Goal: Information Seeking & Learning: Learn about a topic

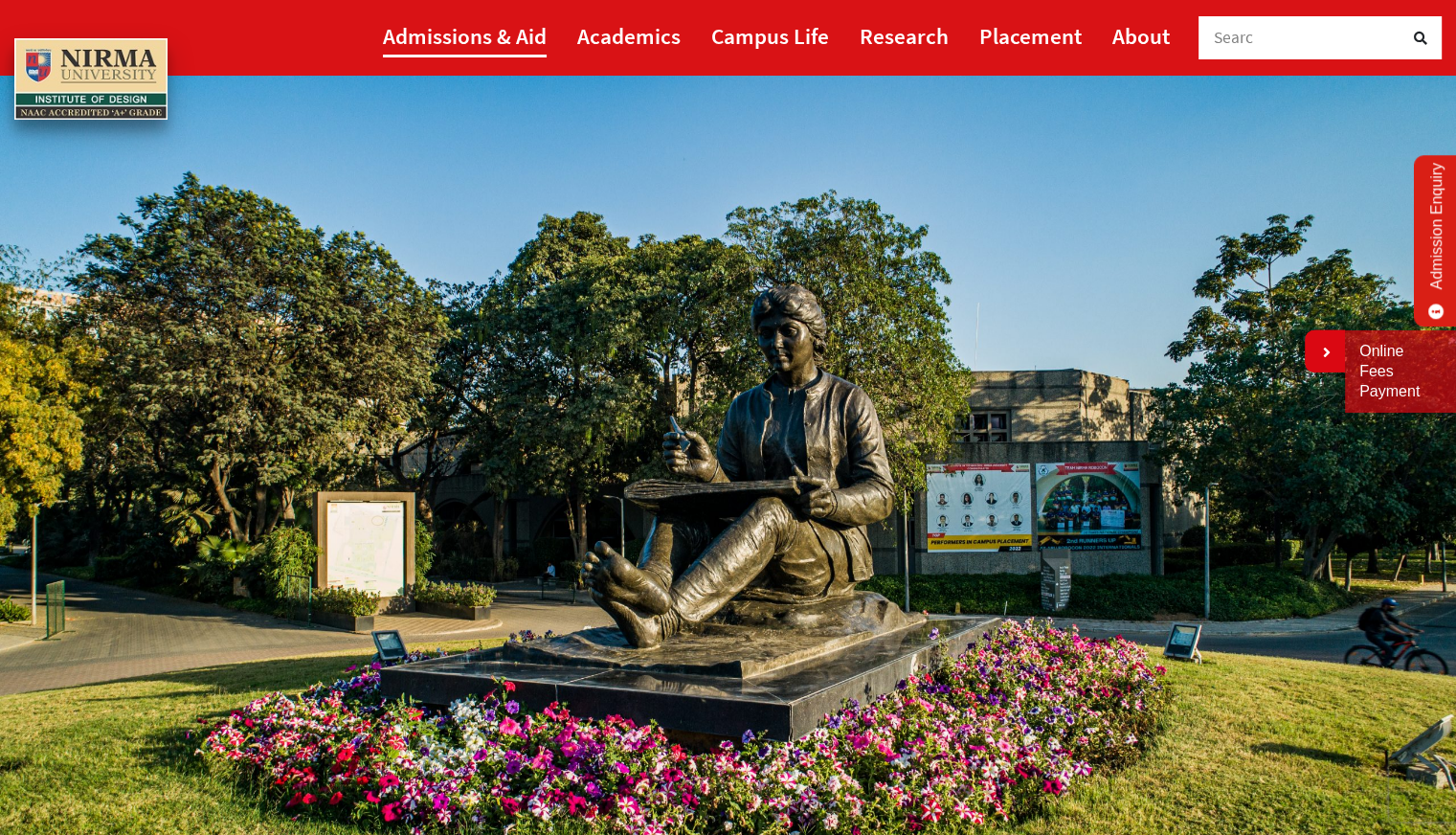
click at [532, 25] on link "Admissions & Aid" at bounding box center [465, 35] width 163 height 43
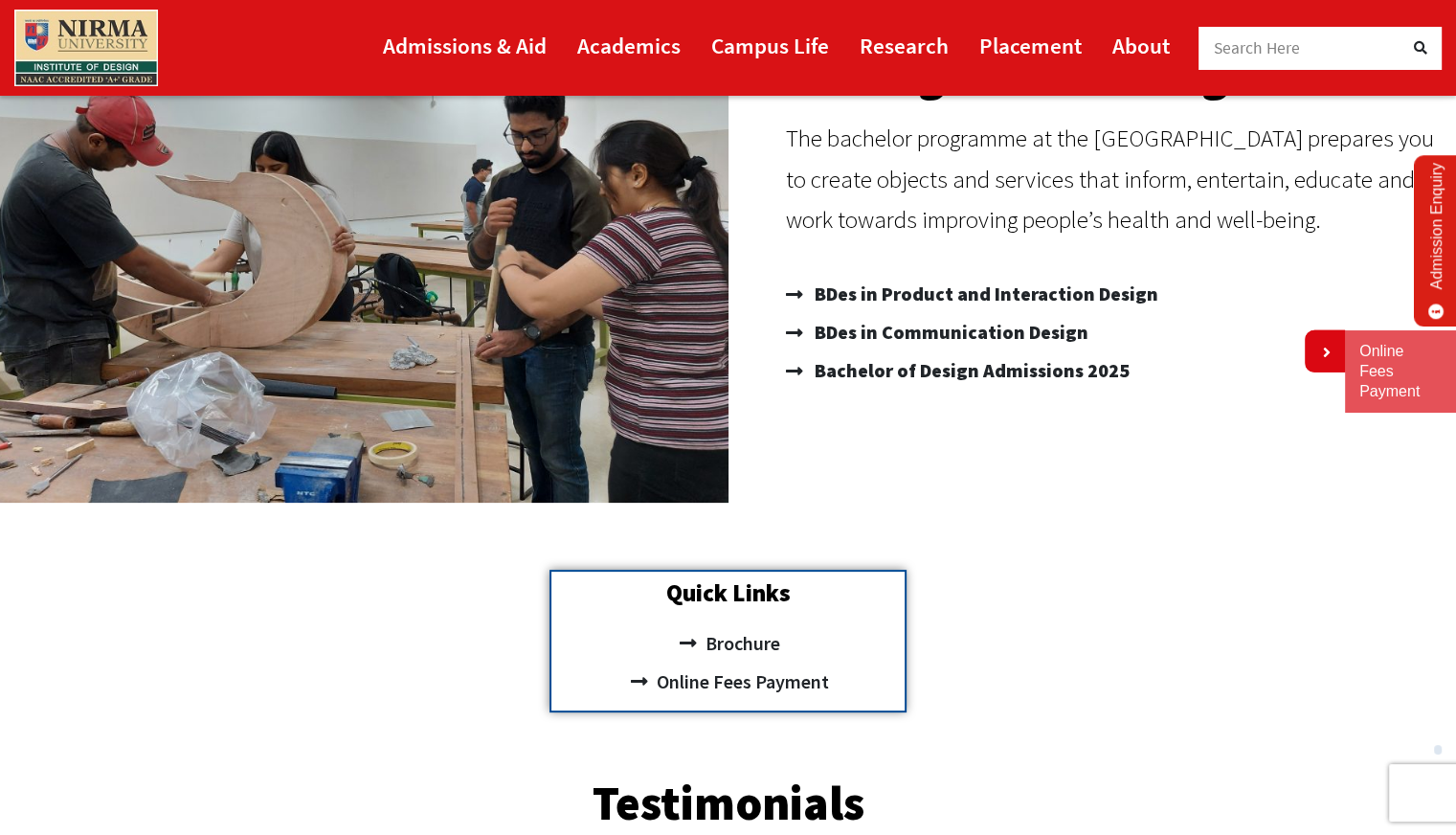
scroll to position [293, 0]
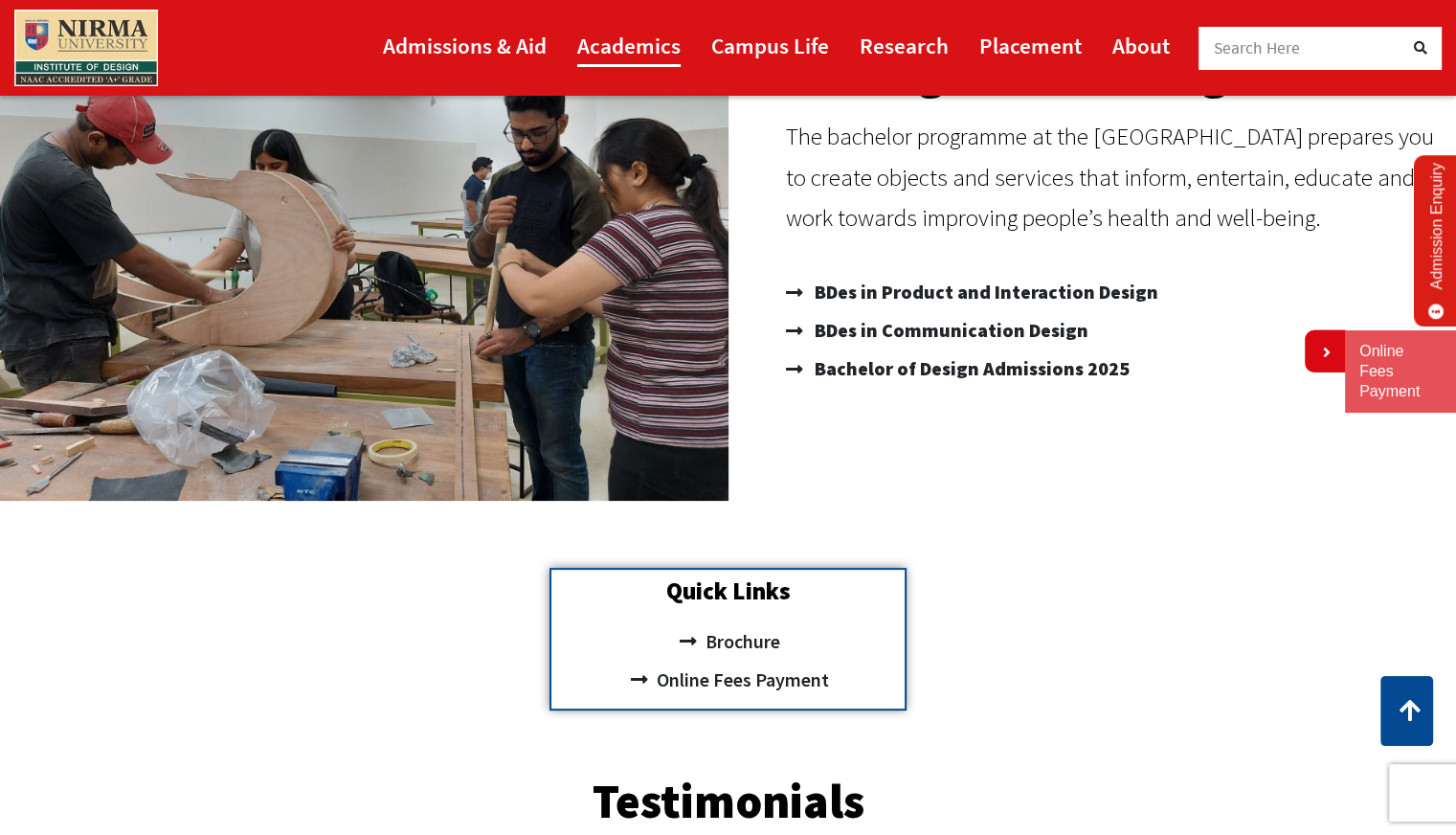
click at [610, 43] on link "Academics" at bounding box center [629, 45] width 103 height 43
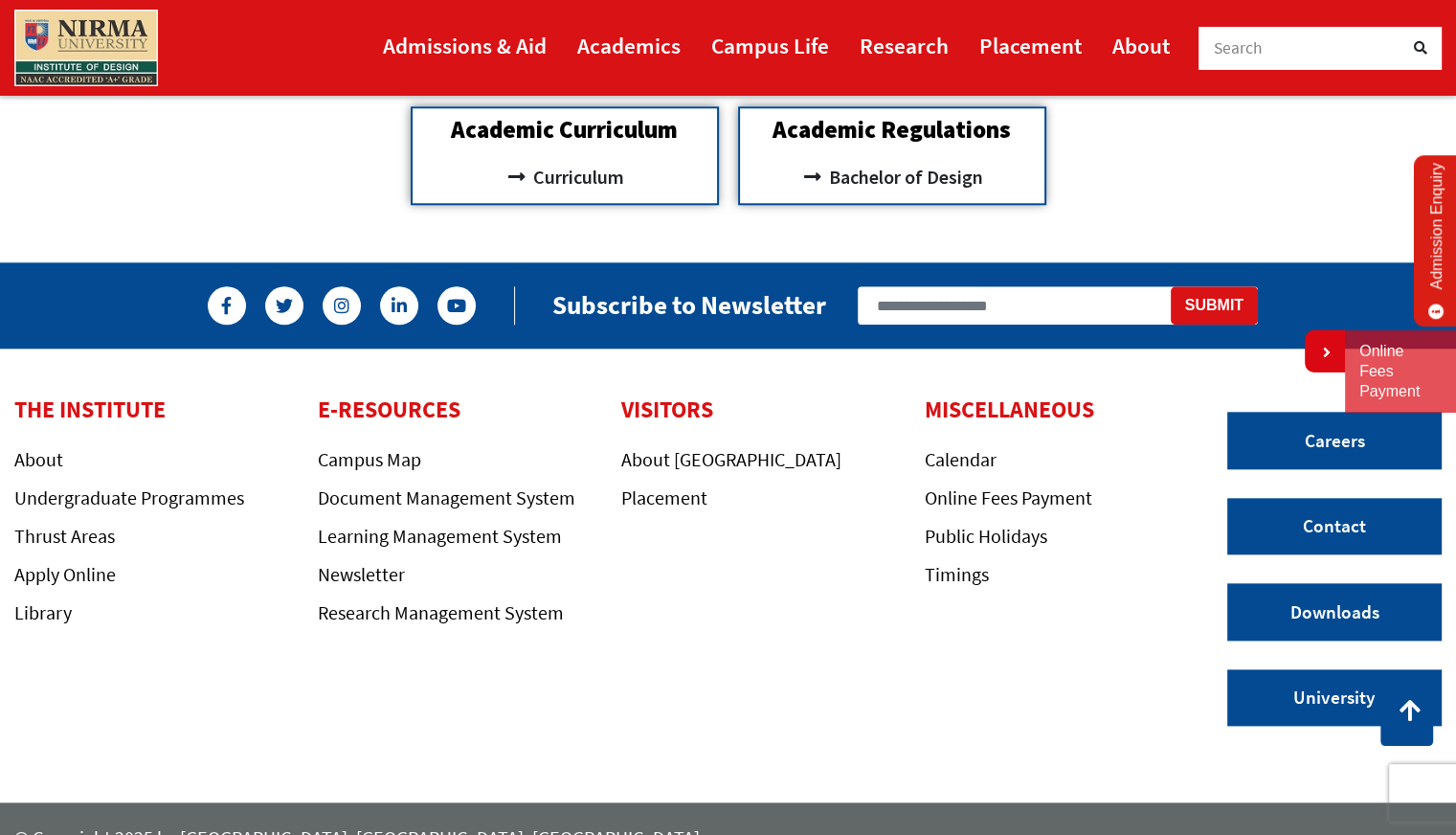
scroll to position [2022, 0]
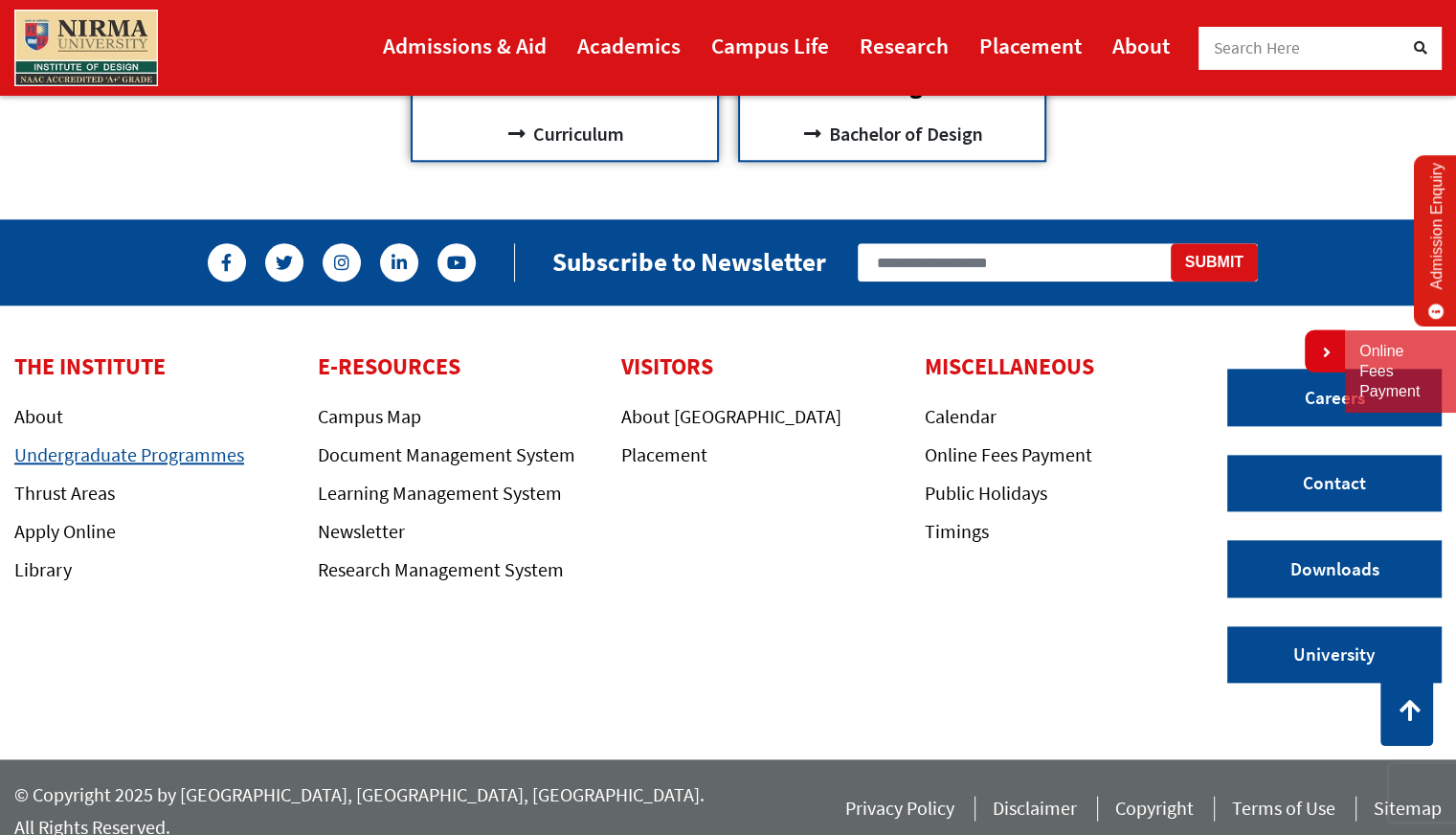
click at [190, 453] on link "Undergraduate Programmes" at bounding box center [129, 454] width 230 height 24
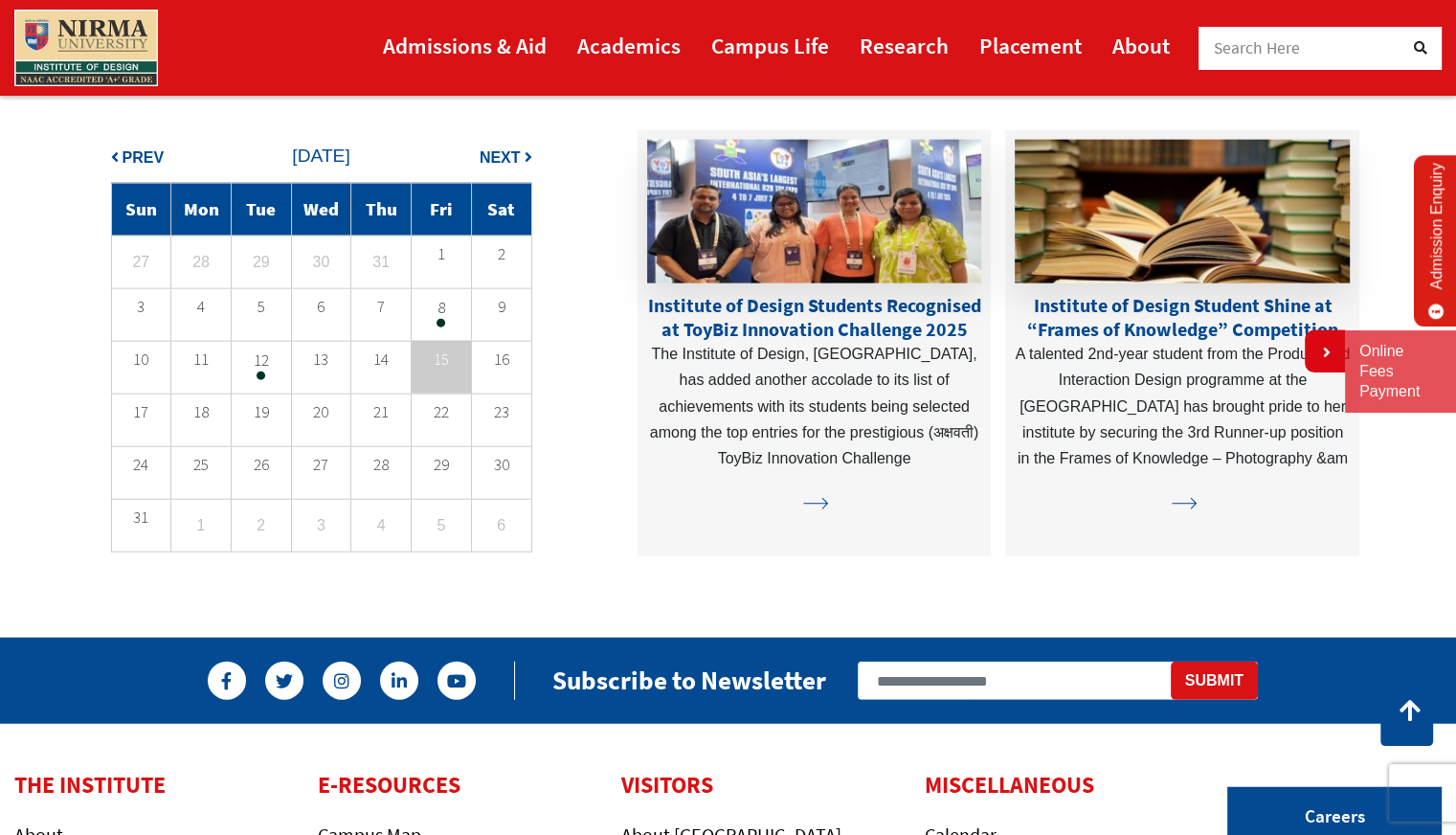
scroll to position [4575, 0]
click at [267, 366] on p "12" at bounding box center [261, 361] width 59 height 14
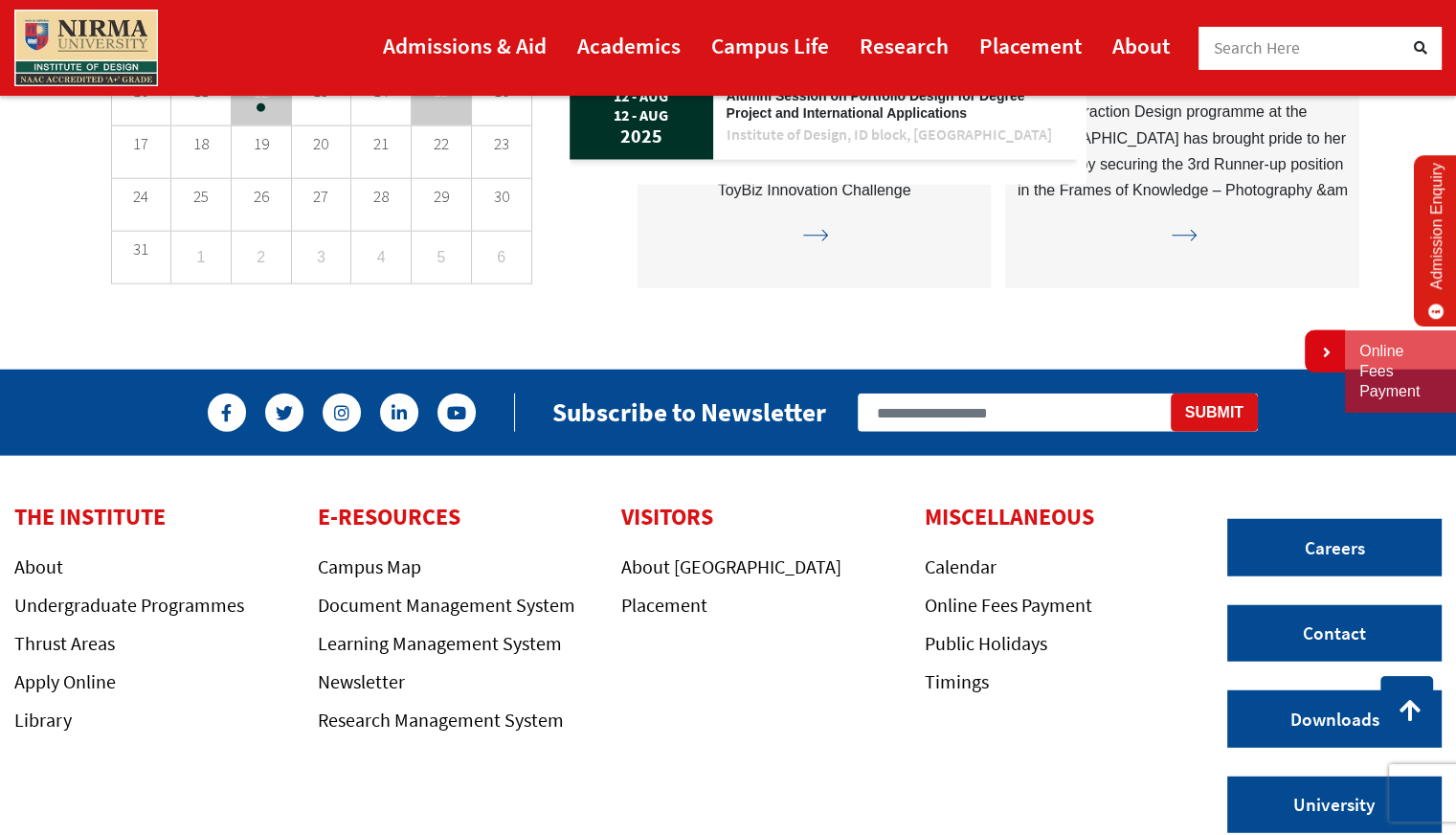
scroll to position [4880, 0]
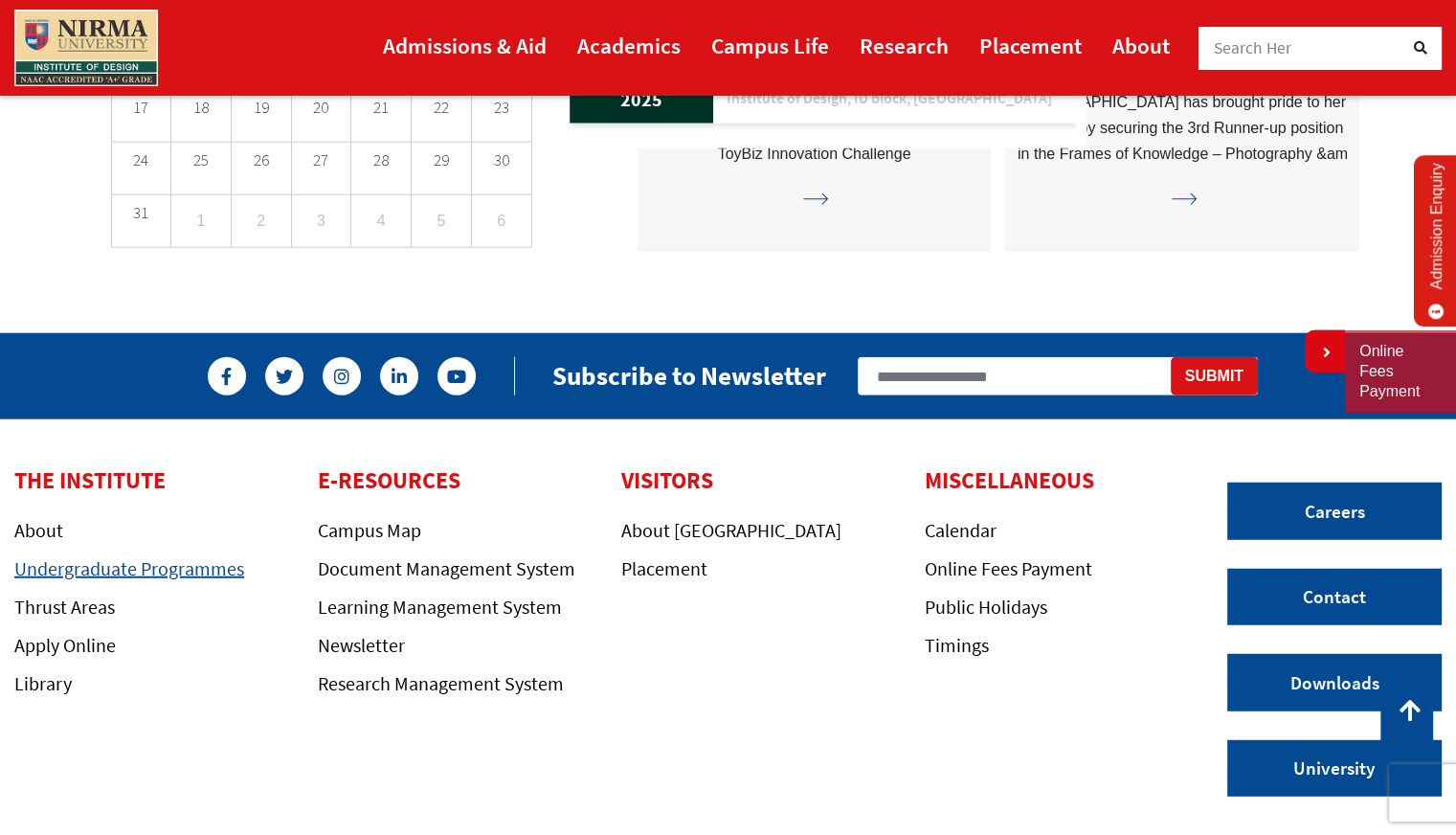
click at [182, 575] on link "Undergraduate Programmes" at bounding box center [129, 568] width 230 height 24
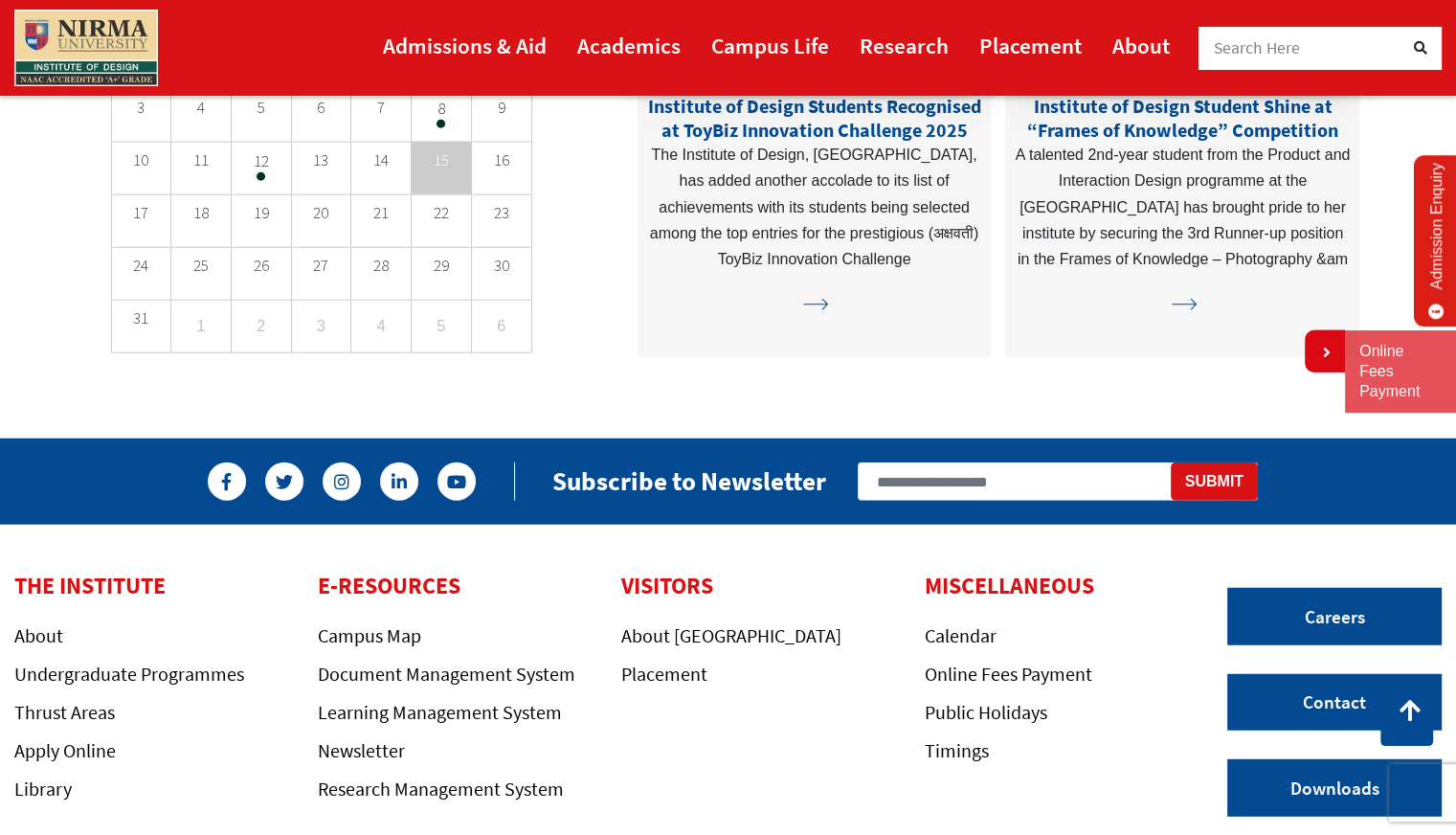
scroll to position [4994, 0]
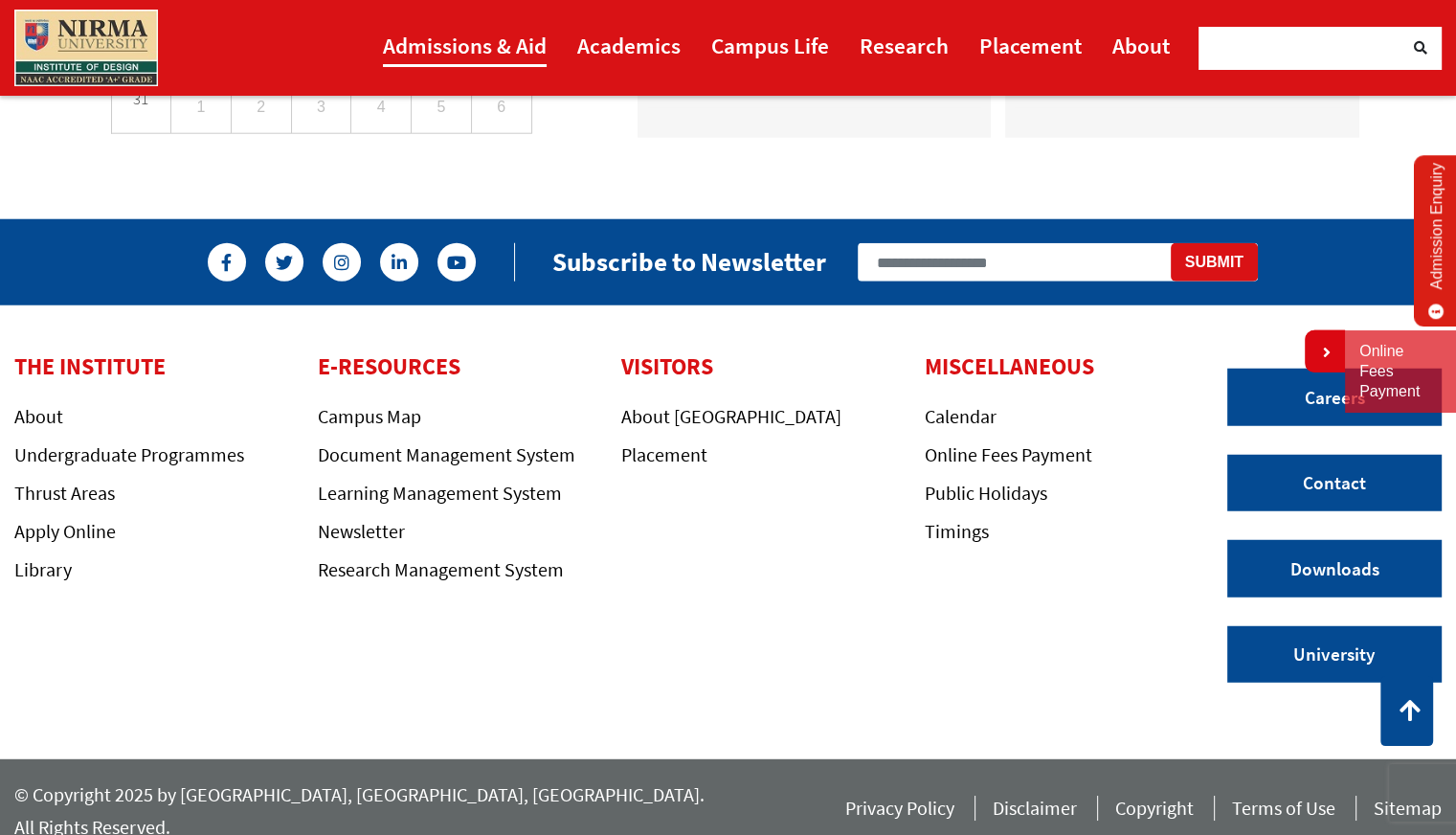
drag, startPoint x: 487, startPoint y: 468, endPoint x: 501, endPoint y: 50, distance: 418.2
click at [501, 50] on link "Admissions & Aid" at bounding box center [465, 45] width 163 height 43
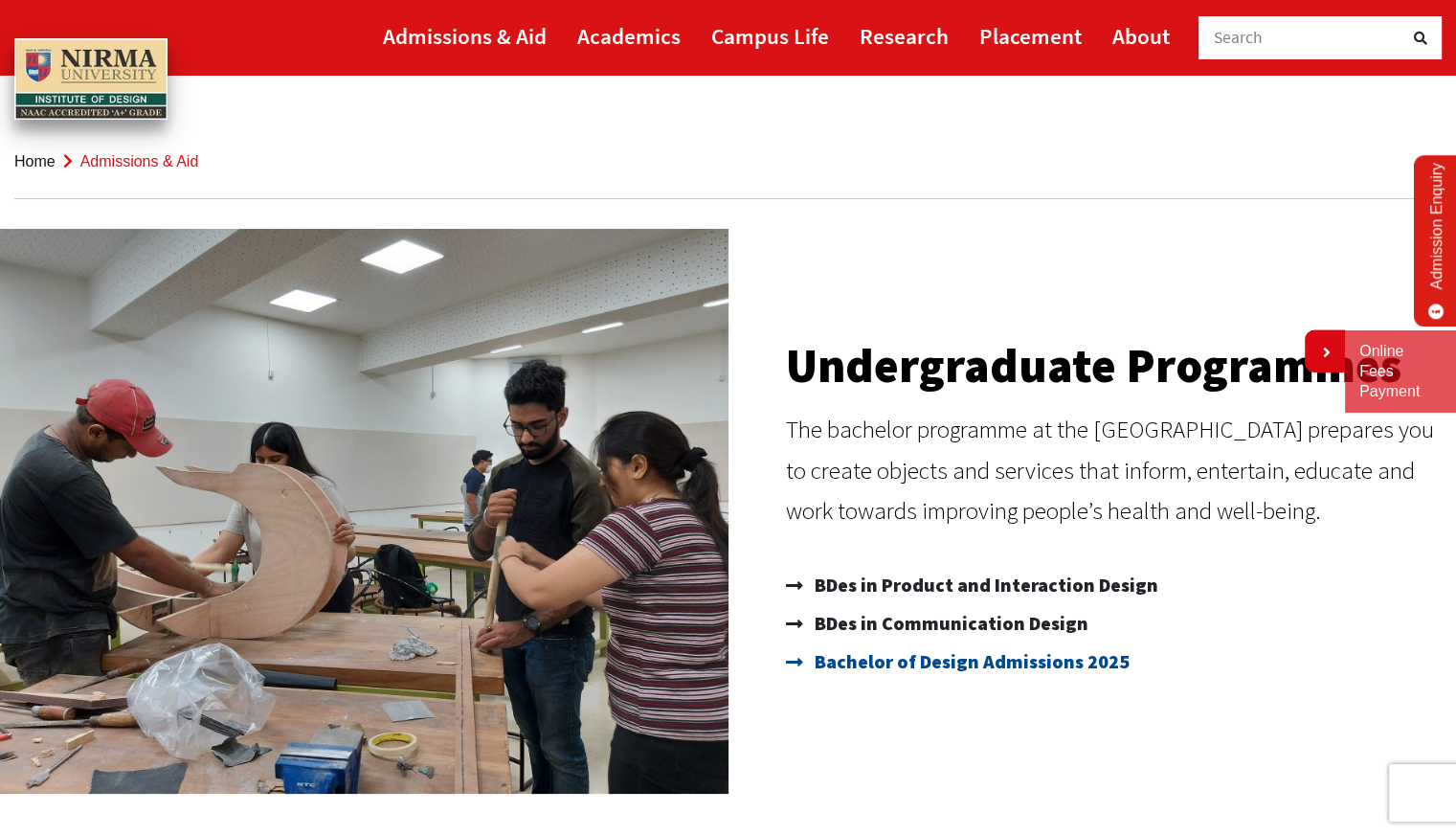
click at [981, 668] on span "Bachelor of Design Admissions 2025" at bounding box center [970, 661] width 320 height 39
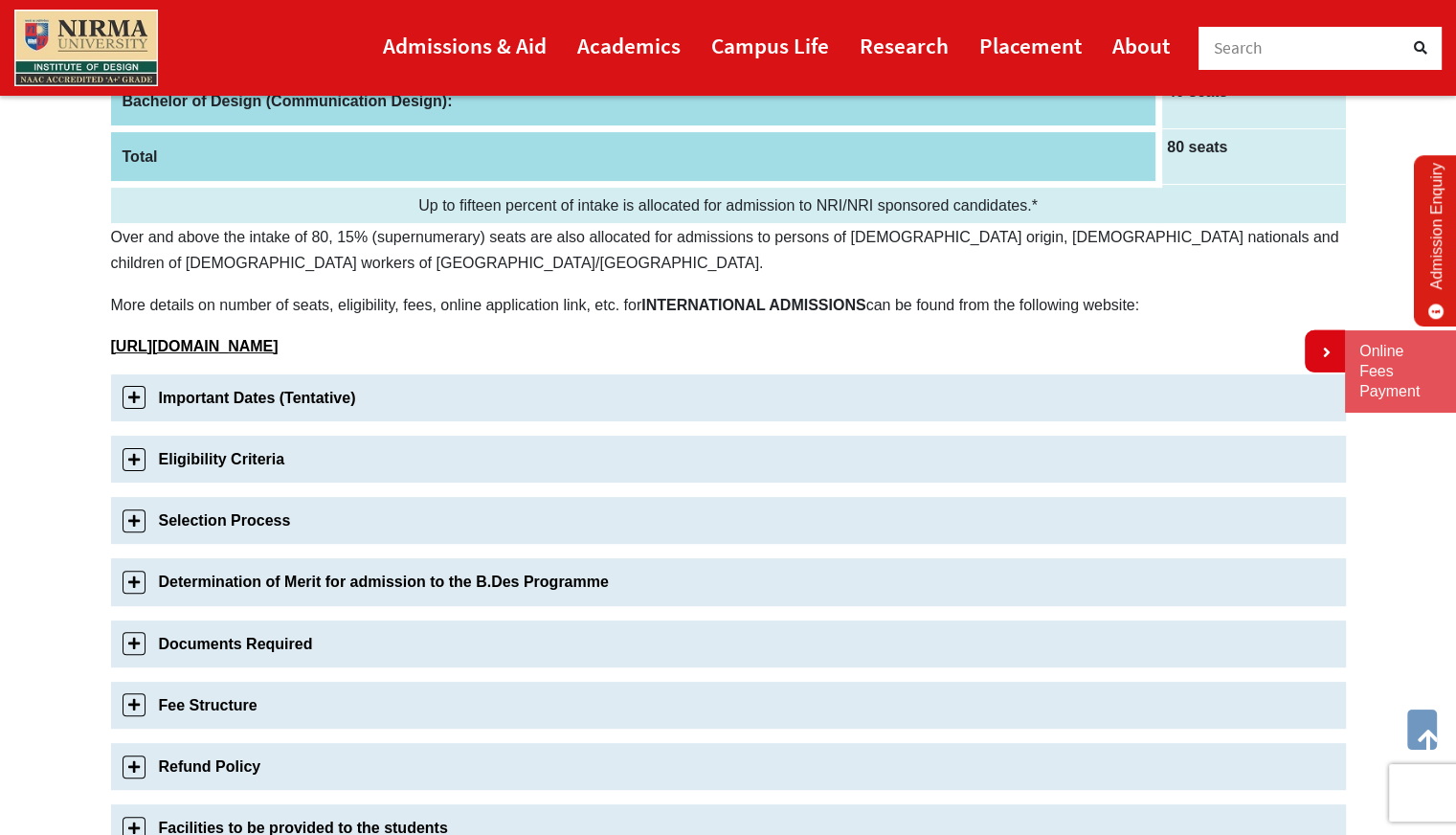
scroll to position [413, 0]
click at [128, 449] on link "Eligibility Criteria" at bounding box center [728, 459] width 1235 height 47
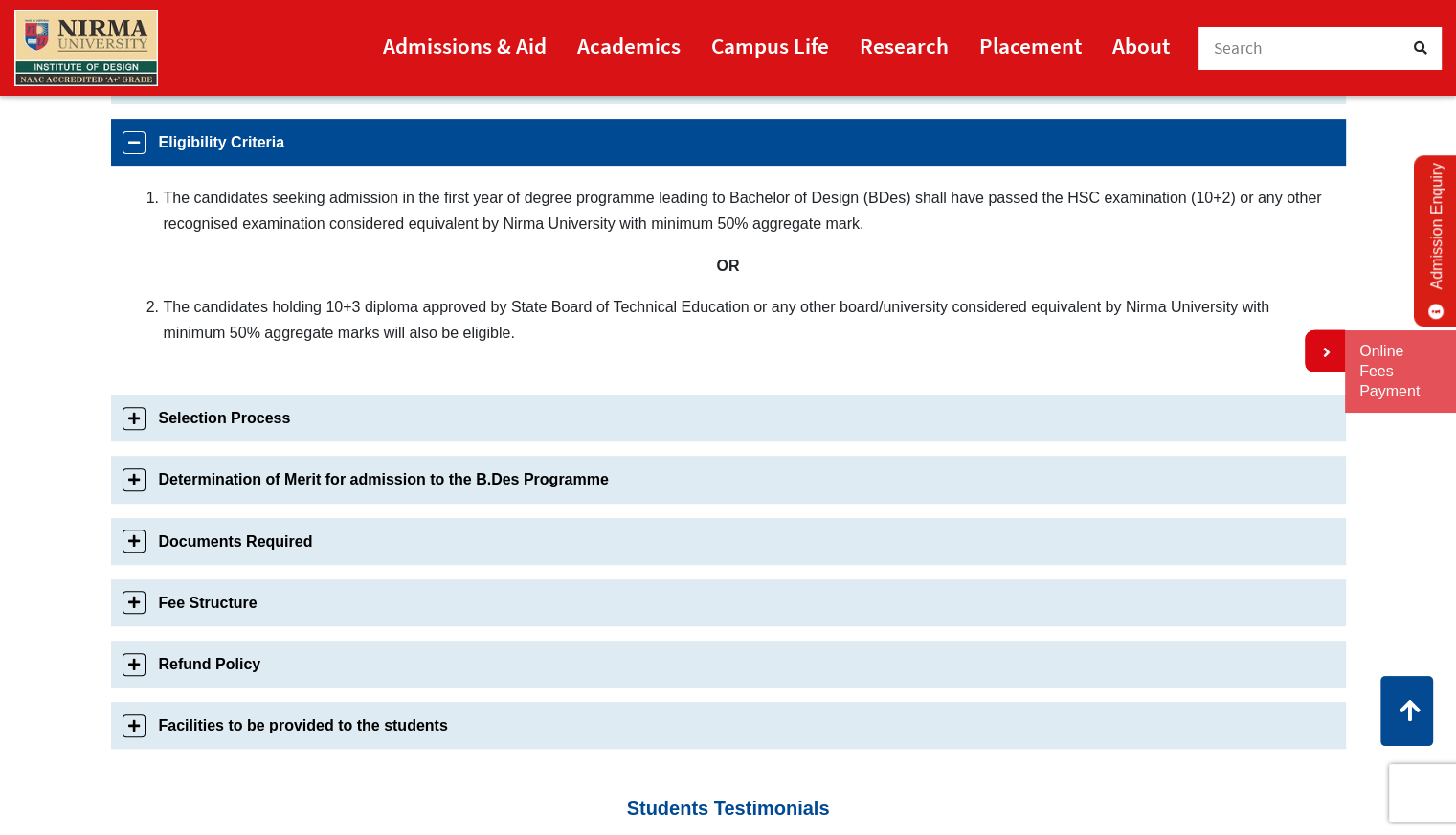
scroll to position [731, 0]
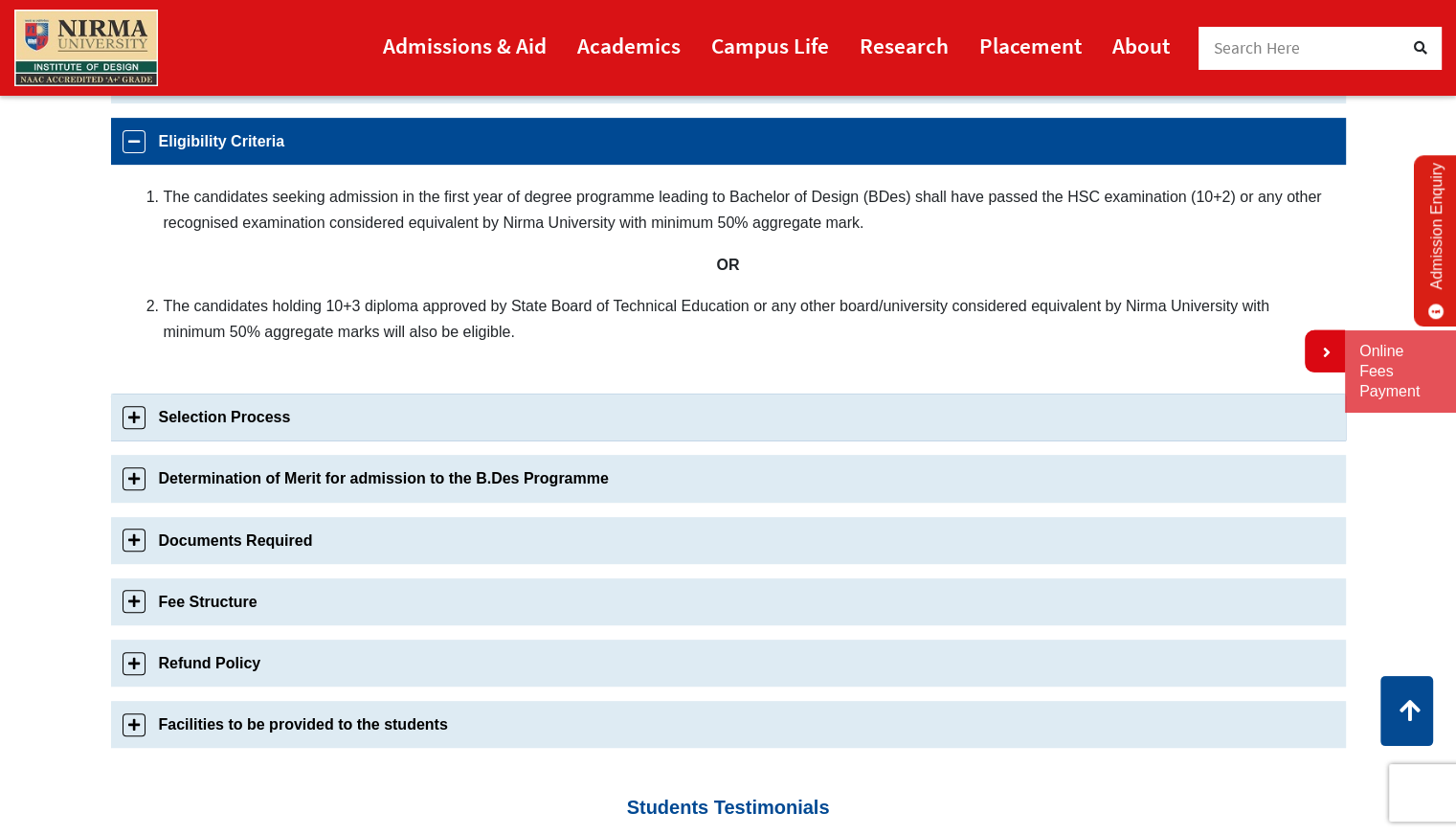
click at [425, 407] on link "Selection Process" at bounding box center [728, 416] width 1235 height 47
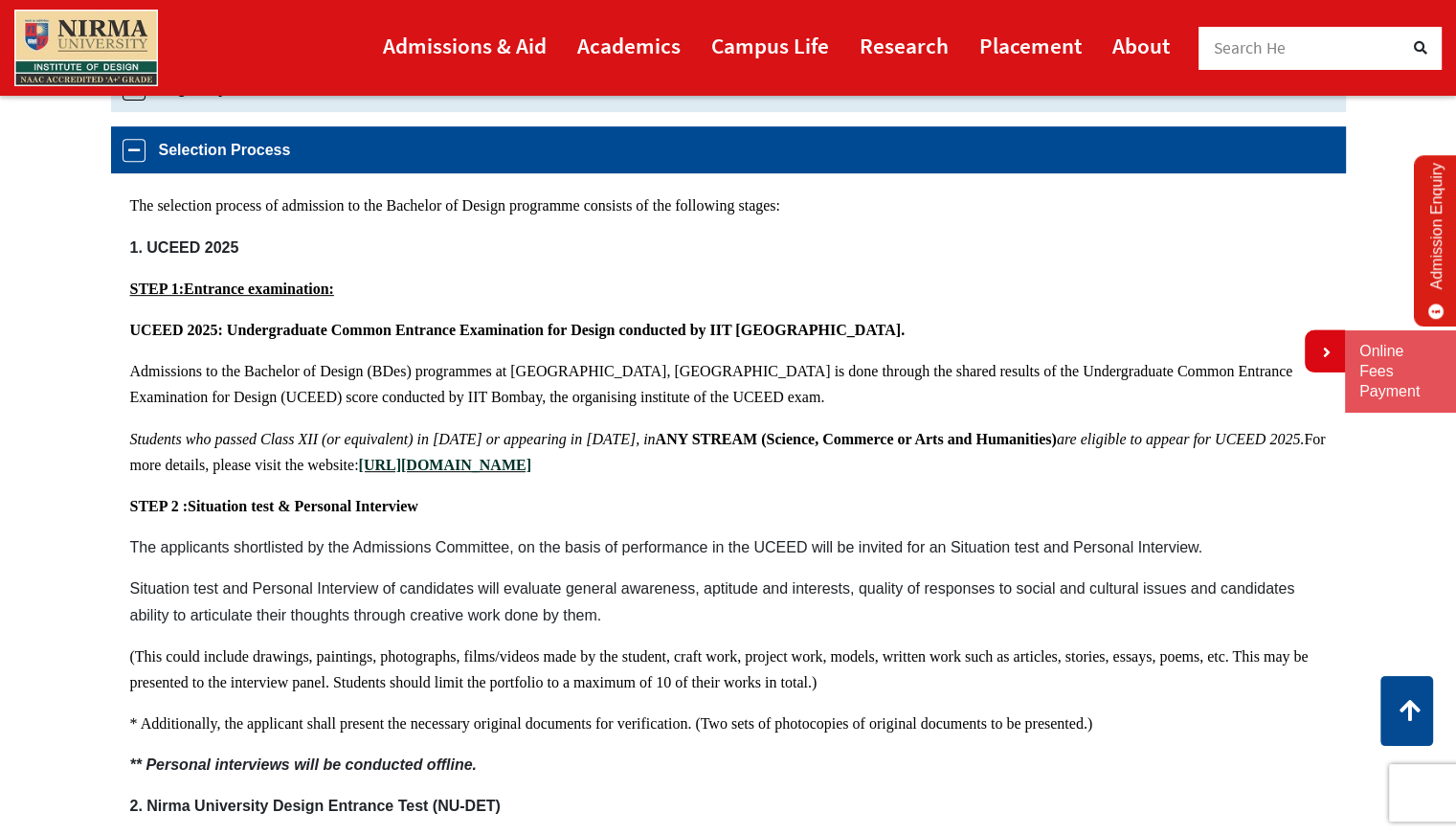
scroll to position [792, 0]
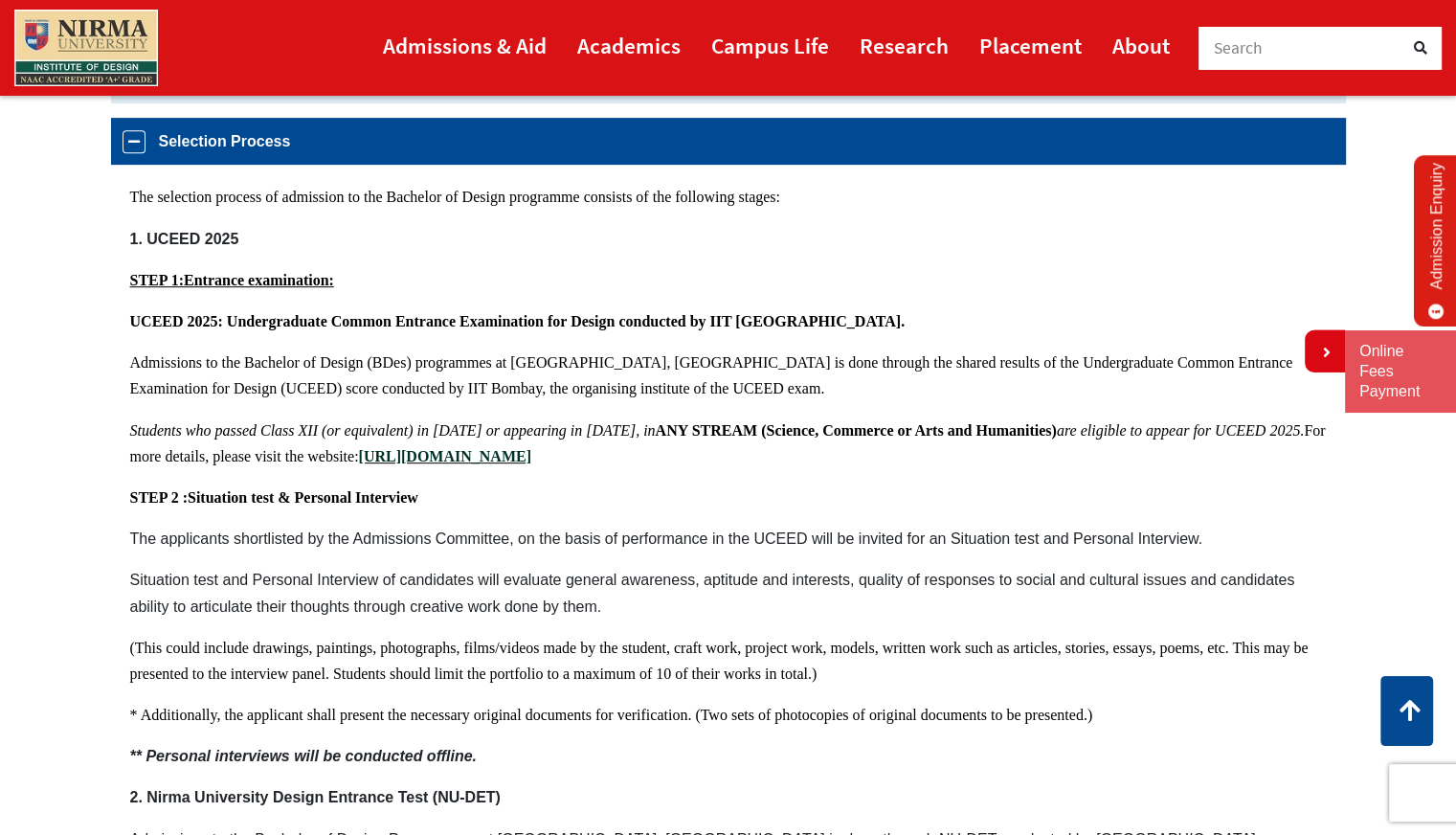
click at [409, 303] on div "The selection process of admission to the Bachelor of Design programme consists…" at bounding box center [728, 525] width 1235 height 721
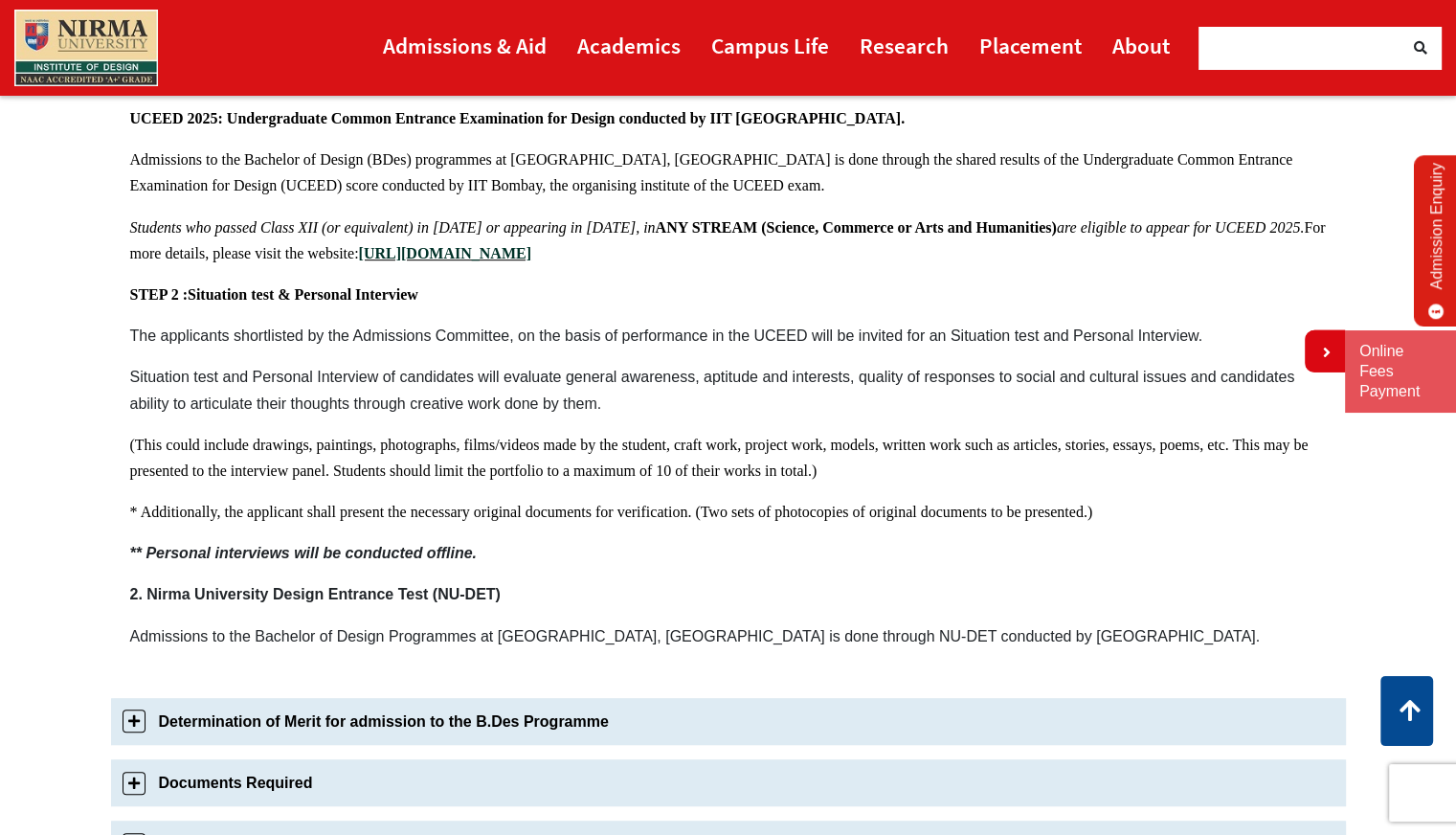
scroll to position [1003, 0]
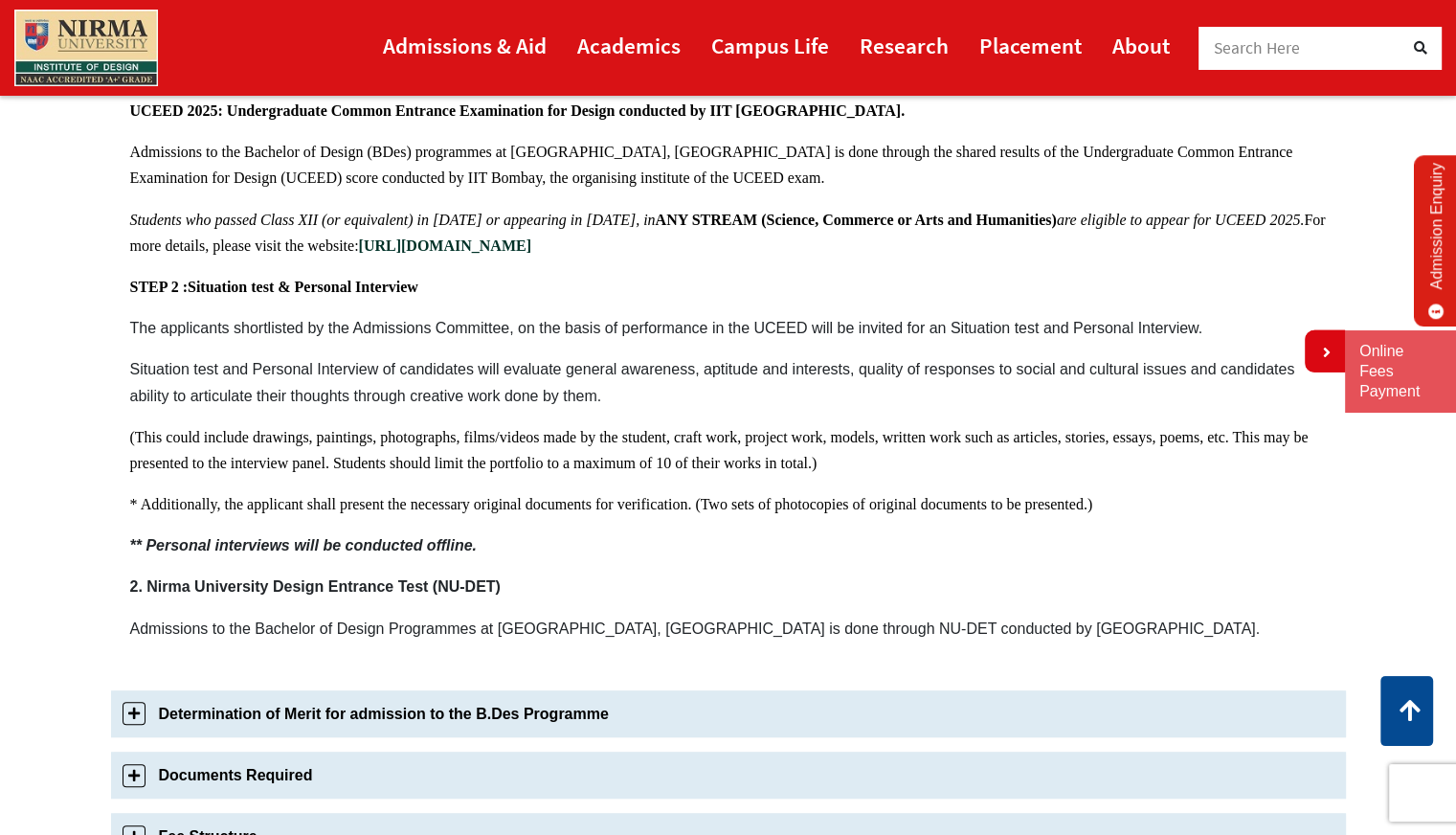
click at [503, 242] on b "[URL][DOMAIN_NAME]" at bounding box center [445, 246] width 172 height 16
